Goal: Navigation & Orientation: Locate item on page

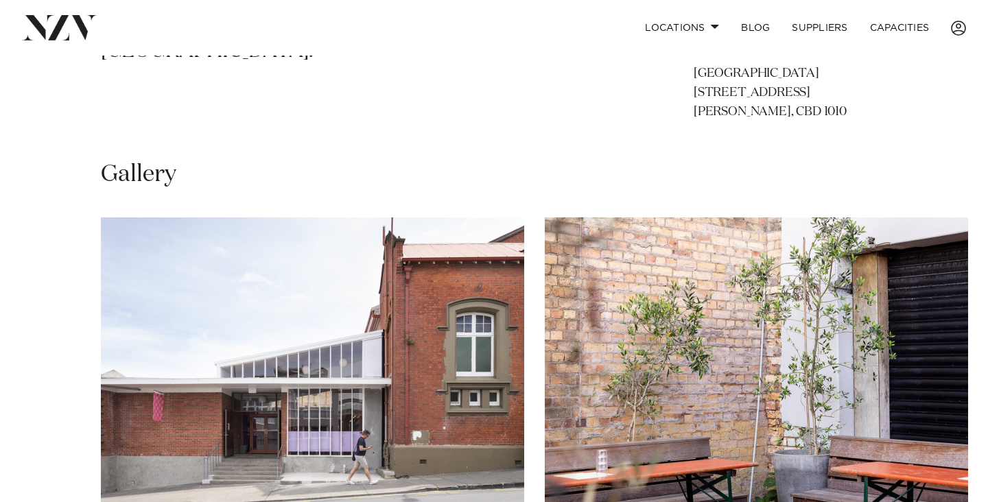
scroll to position [866, 0]
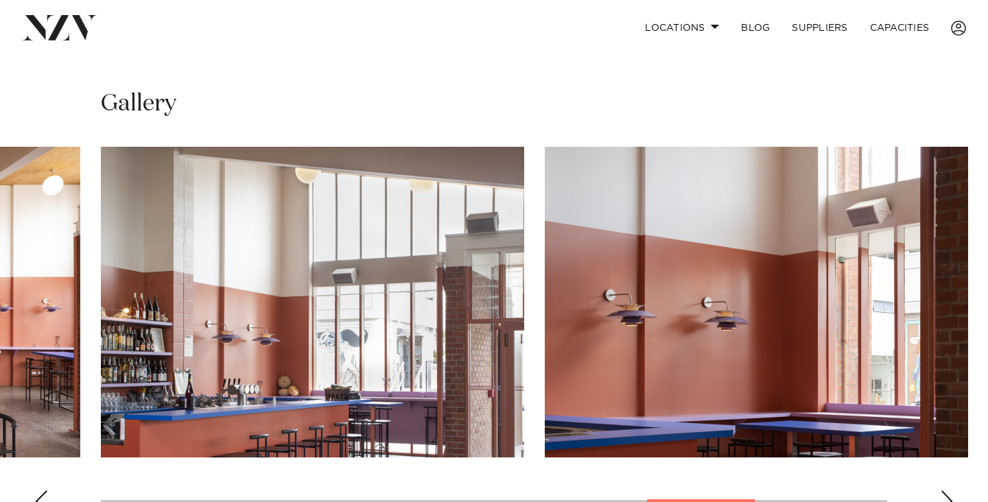
scroll to position [930, 0]
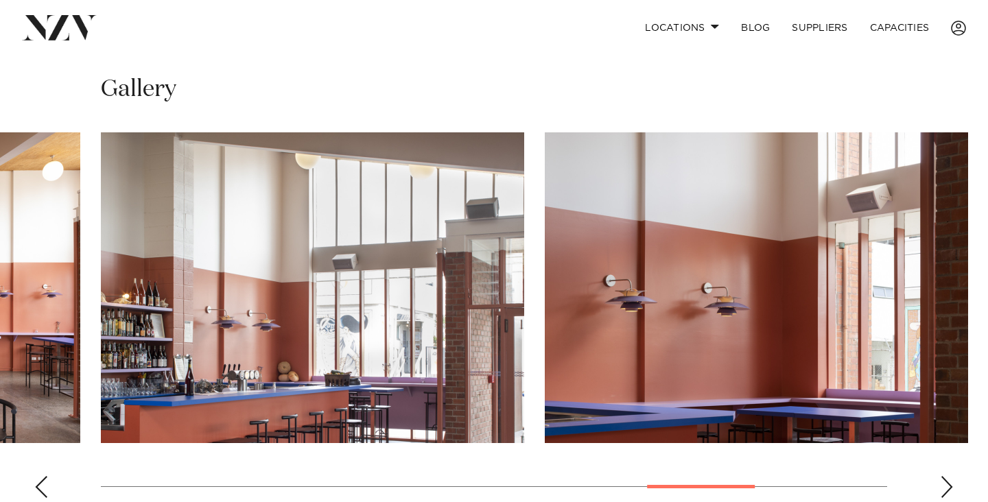
click at [947, 476] on div "Next slide" at bounding box center [947, 487] width 14 height 22
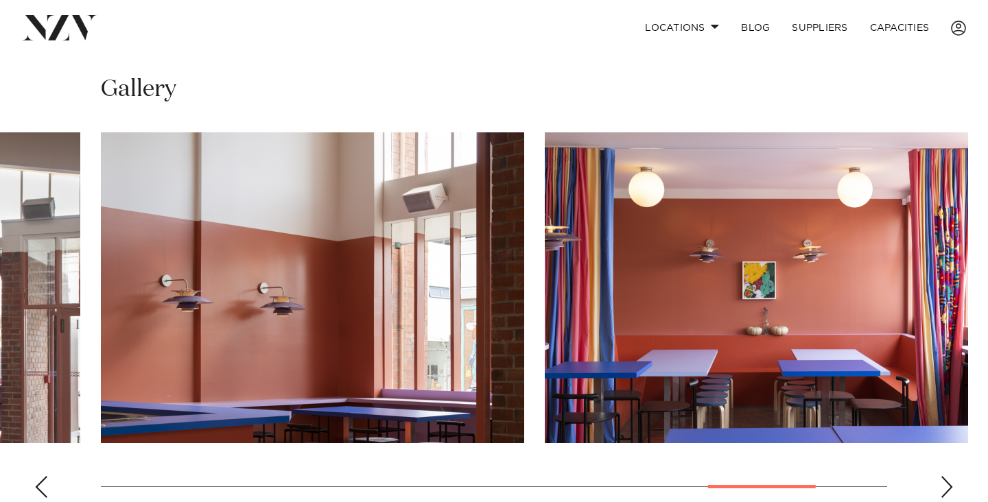
click at [947, 476] on div "Next slide" at bounding box center [947, 487] width 14 height 22
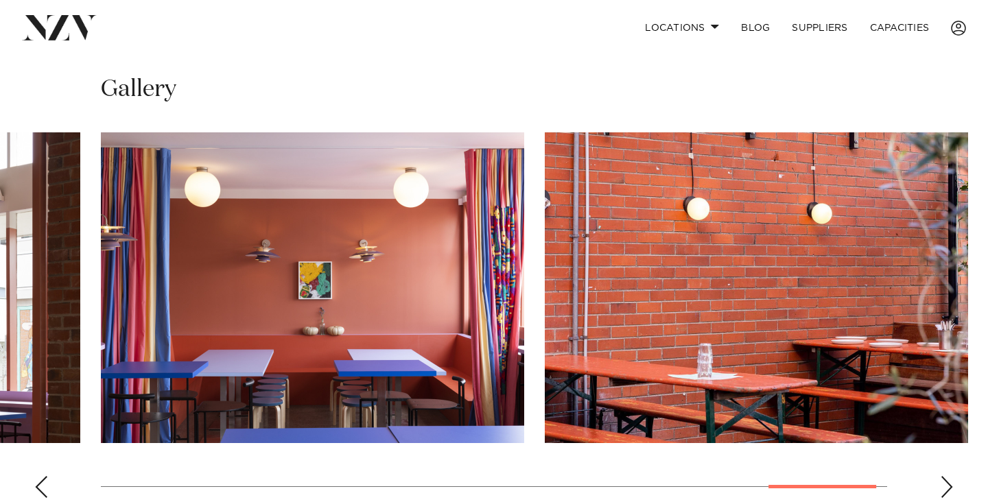
click at [311, 279] on img "12 / 13" at bounding box center [313, 287] width 424 height 311
